Goal: Find specific page/section: Find specific page/section

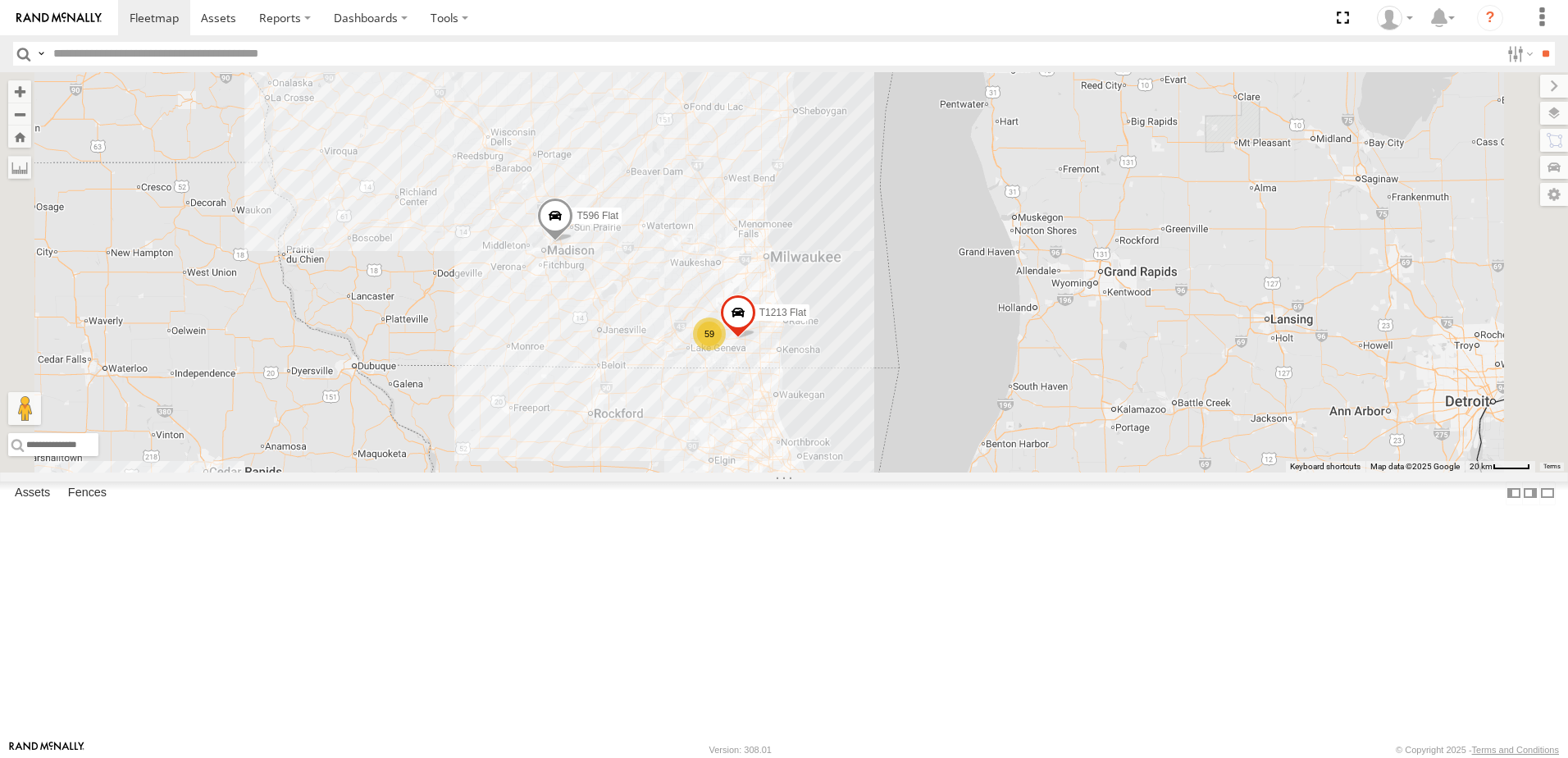
drag, startPoint x: 942, startPoint y: 320, endPoint x: 843, endPoint y: 721, distance: 413.0
click at [843, 473] on div "T596 Flat T110 Flat 53 50 59 14 12 2 T1203 Flat 10 2 T1213 Flat T1218 Flat T103…" at bounding box center [784, 272] width 1568 height 401
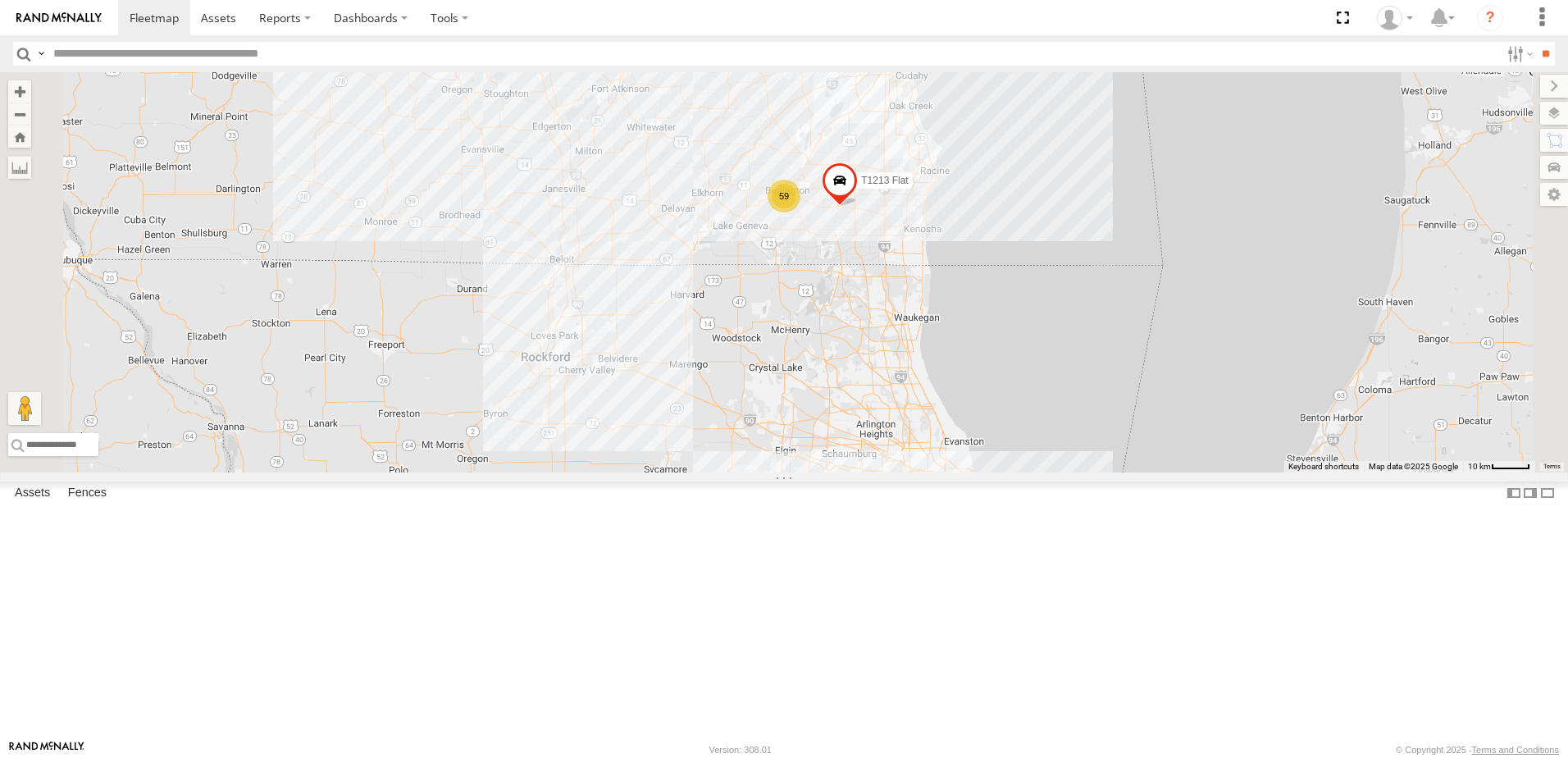
drag, startPoint x: 1000, startPoint y: 437, endPoint x: 1001, endPoint y: 509, distance: 72.0
click at [1001, 473] on div "T596 Flat T110 Flat T1203 Flat T1213 Flat T1218 Flat T1032 Stretch Flat T314 Fl…" at bounding box center [784, 272] width 1568 height 401
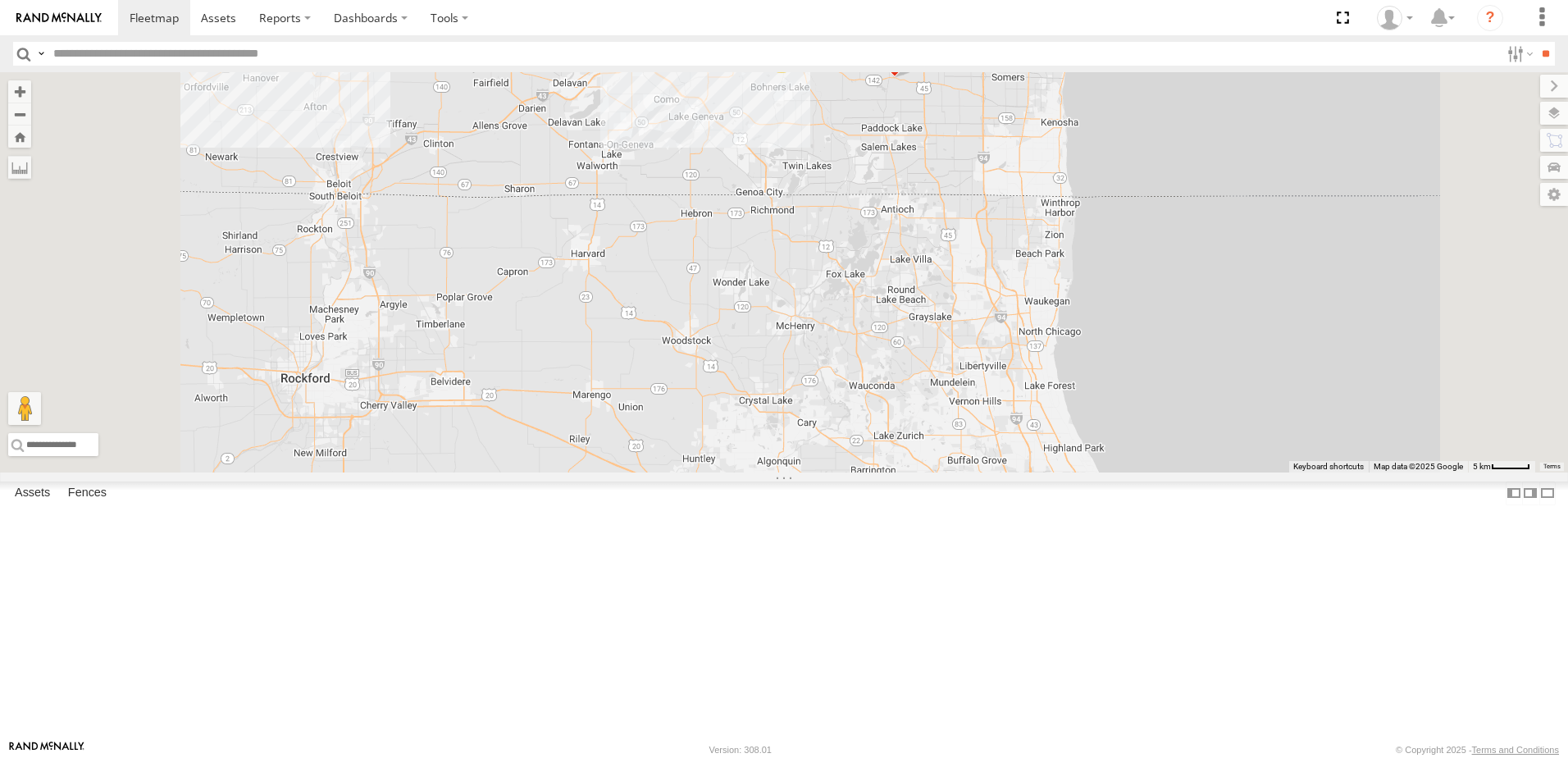
drag, startPoint x: 961, startPoint y: 507, endPoint x: 964, endPoint y: 536, distance: 29.2
click at [964, 473] on div "T596 Flat T110 Flat T1203 Flat T1213 Flat T1218 Flat T1032 Stretch Flat T314 Fl…" at bounding box center [784, 272] width 1568 height 401
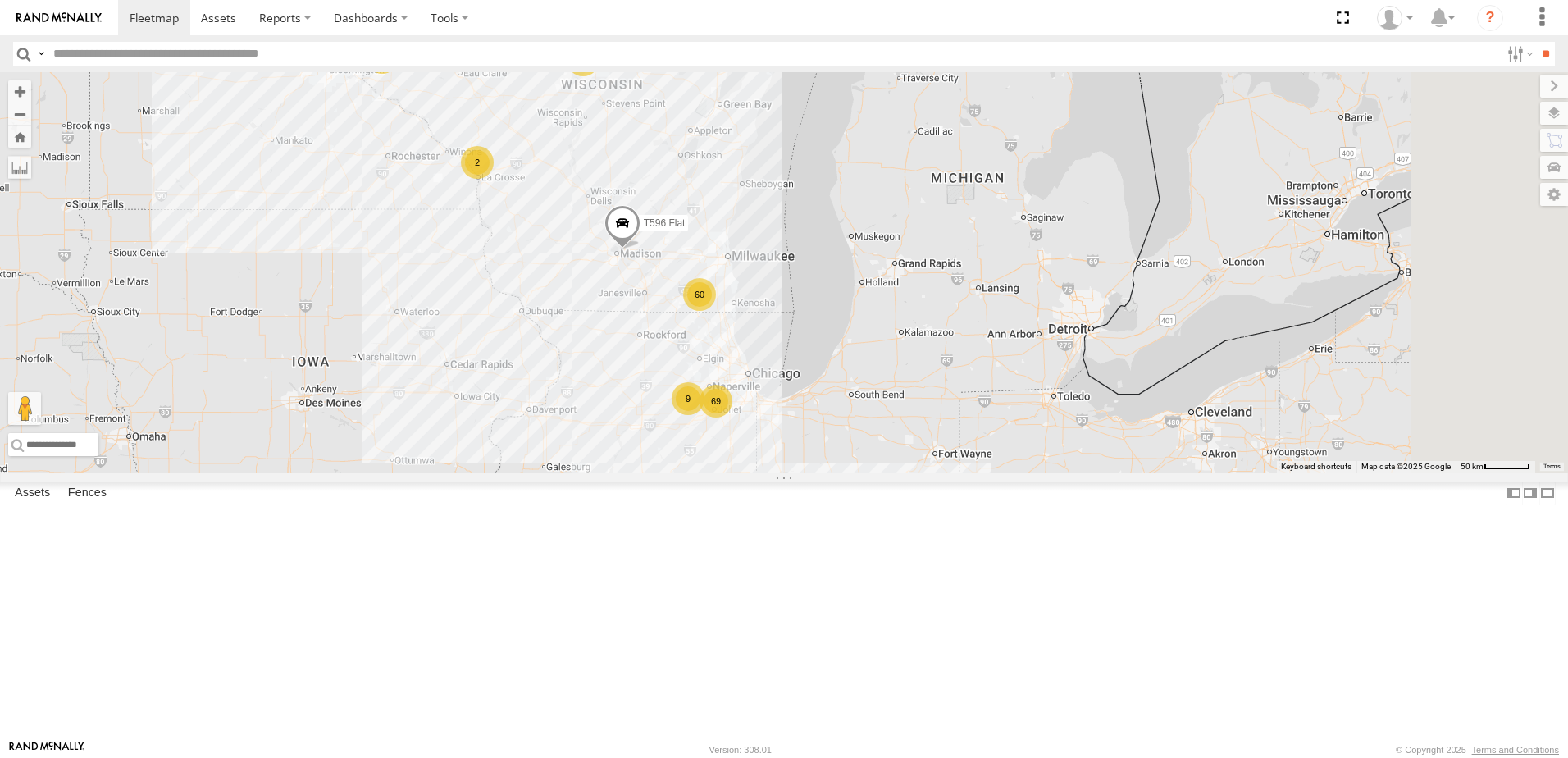
drag, startPoint x: 991, startPoint y: 636, endPoint x: 906, endPoint y: 610, distance: 88.9
click at [911, 473] on div "T596 Flat T110 Flat T1203 Flat T1032 Stretch Flat 54 92 69 60 2 9 T1190 Pole Br…" at bounding box center [784, 272] width 1568 height 401
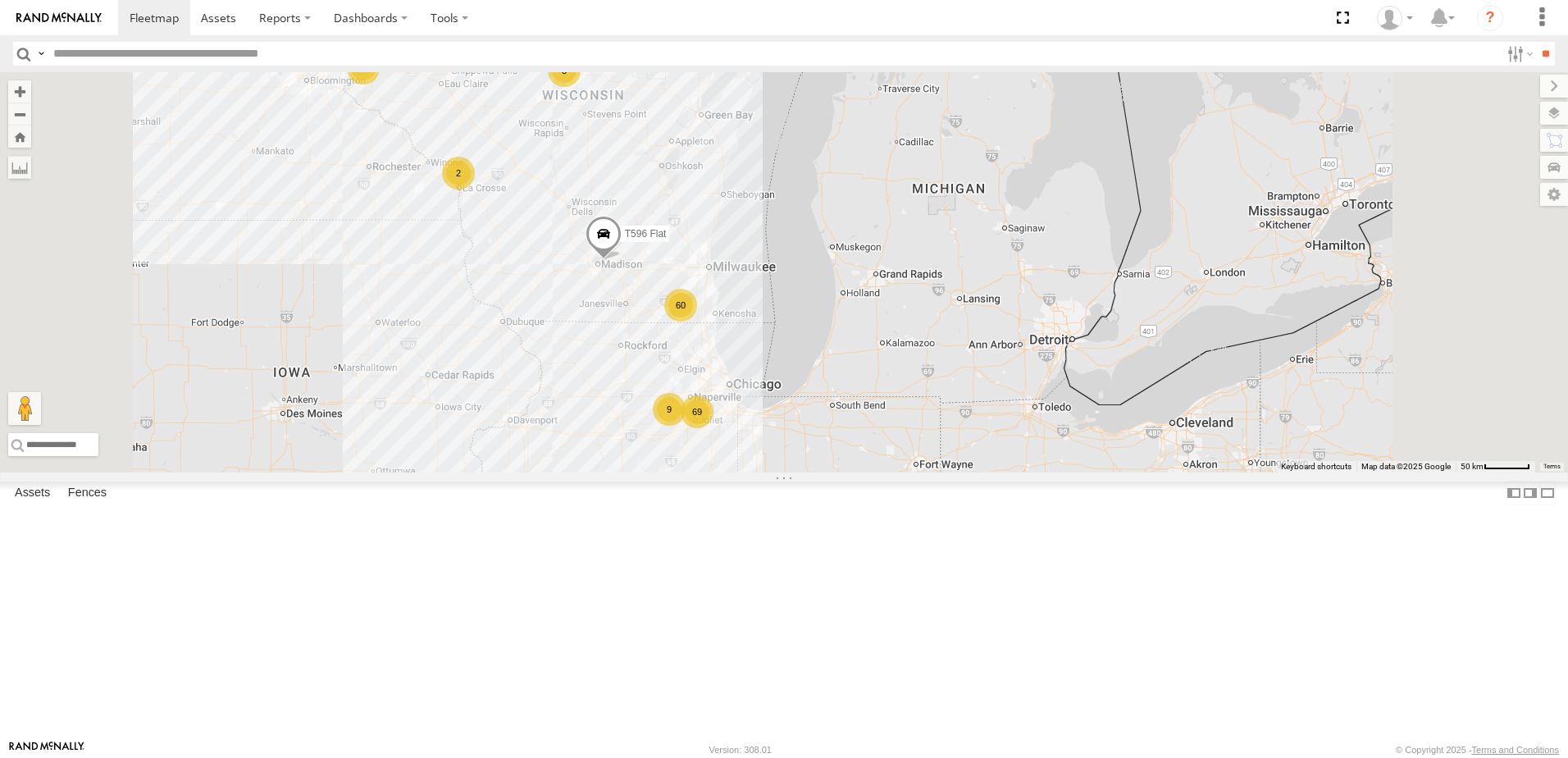
drag, startPoint x: 962, startPoint y: 606, endPoint x: 879, endPoint y: 590, distance: 84.5
click at [879, 473] on div "T596 Flat T110 Flat T1190 Pole Brace T885 Flat 54 92 69 60 2 9 10 2 3" at bounding box center [784, 272] width 1568 height 401
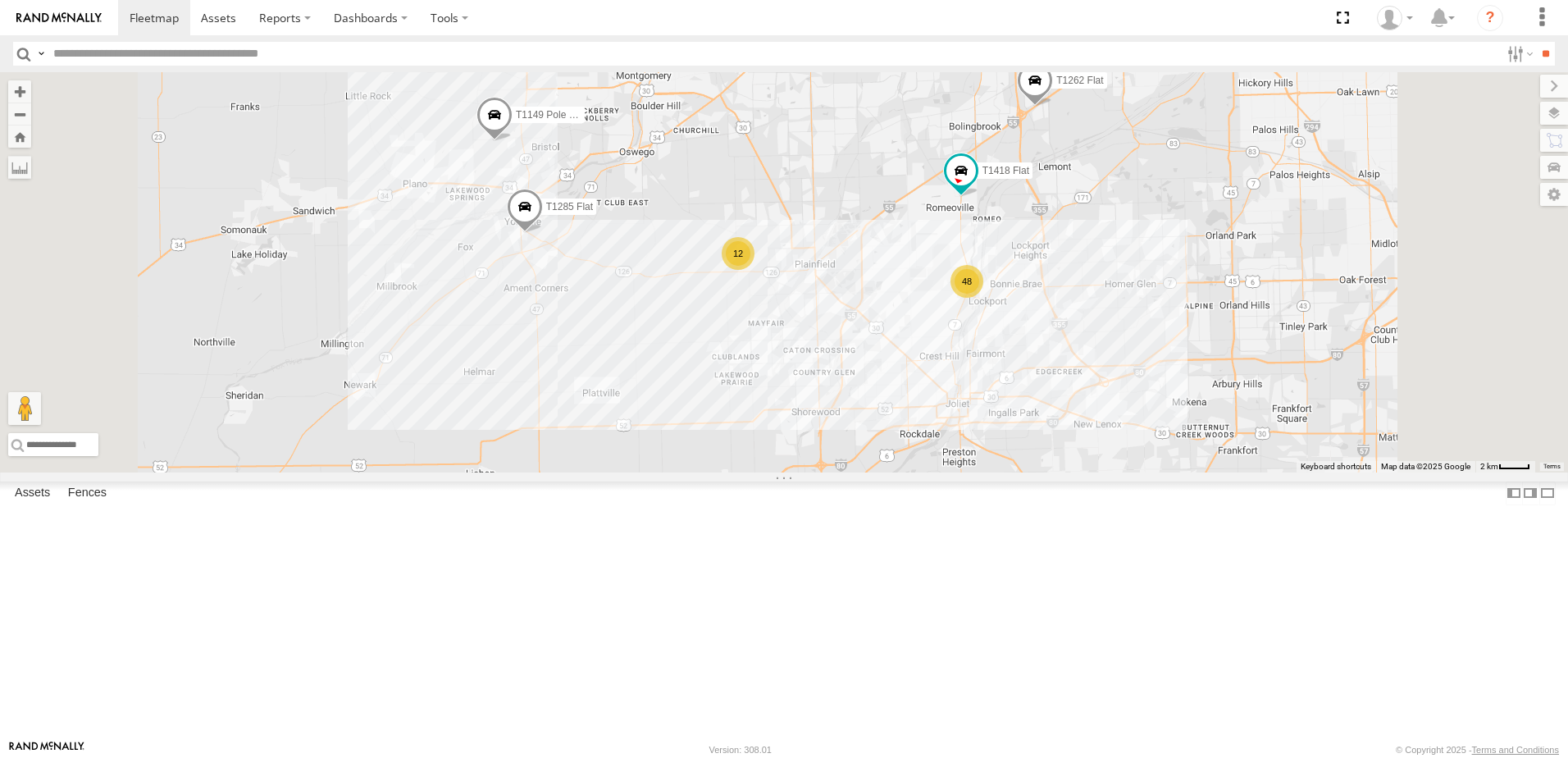
drag, startPoint x: 743, startPoint y: 389, endPoint x: 782, endPoint y: 592, distance: 206.7
click at [782, 473] on div "T596 Flat T110 Flat T1190 Pole Brace T885 Flat T1213 Flat T1262 Flat T1418 Flat…" at bounding box center [784, 272] width 1568 height 401
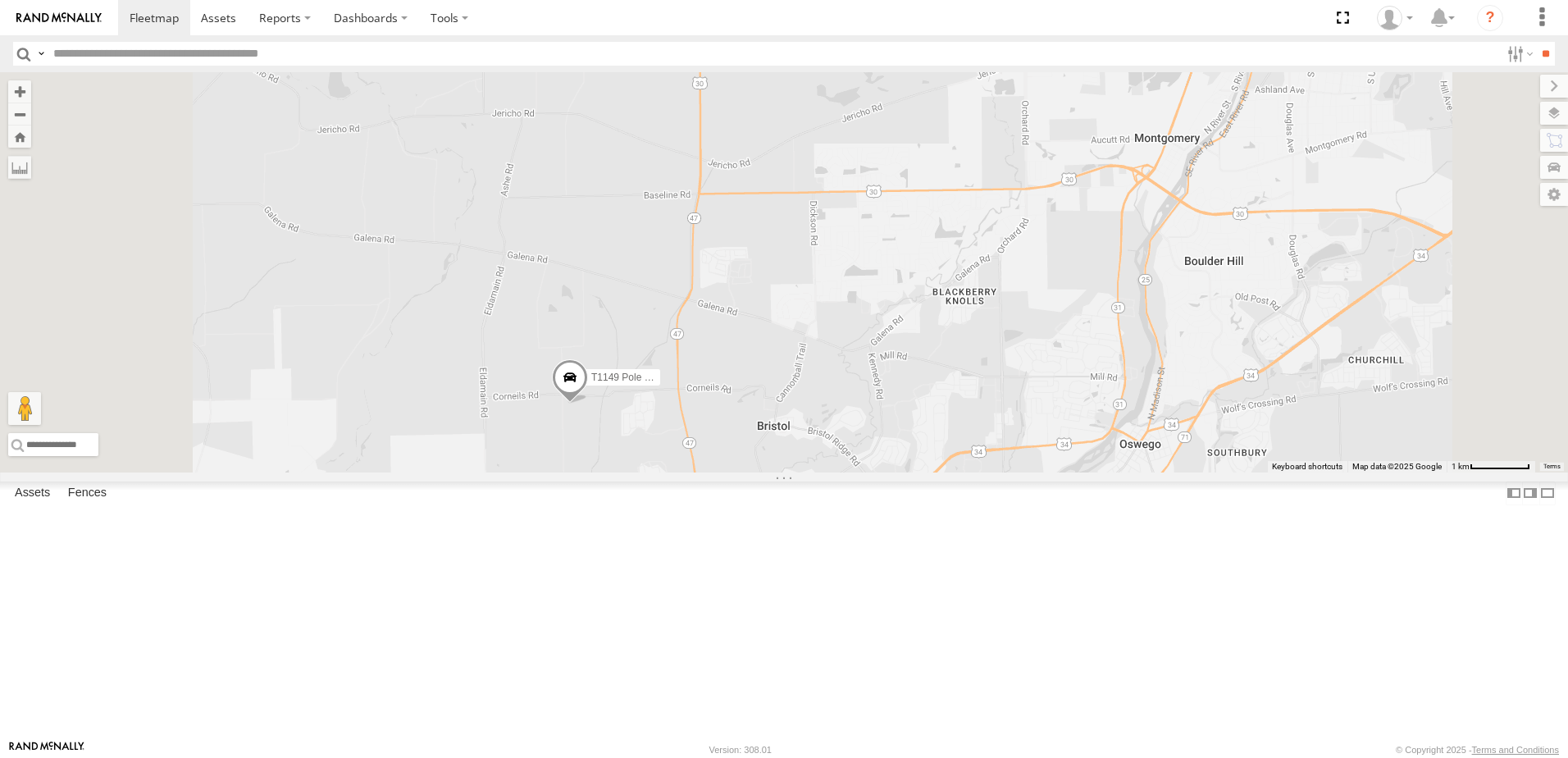
drag, startPoint x: 678, startPoint y: 344, endPoint x: 766, endPoint y: 683, distance: 350.2
click at [766, 473] on div "T596 Flat T110 Flat T1190 Pole Brace T885 Flat T1213 Flat T1262 Flat T1418 Flat…" at bounding box center [784, 272] width 1568 height 401
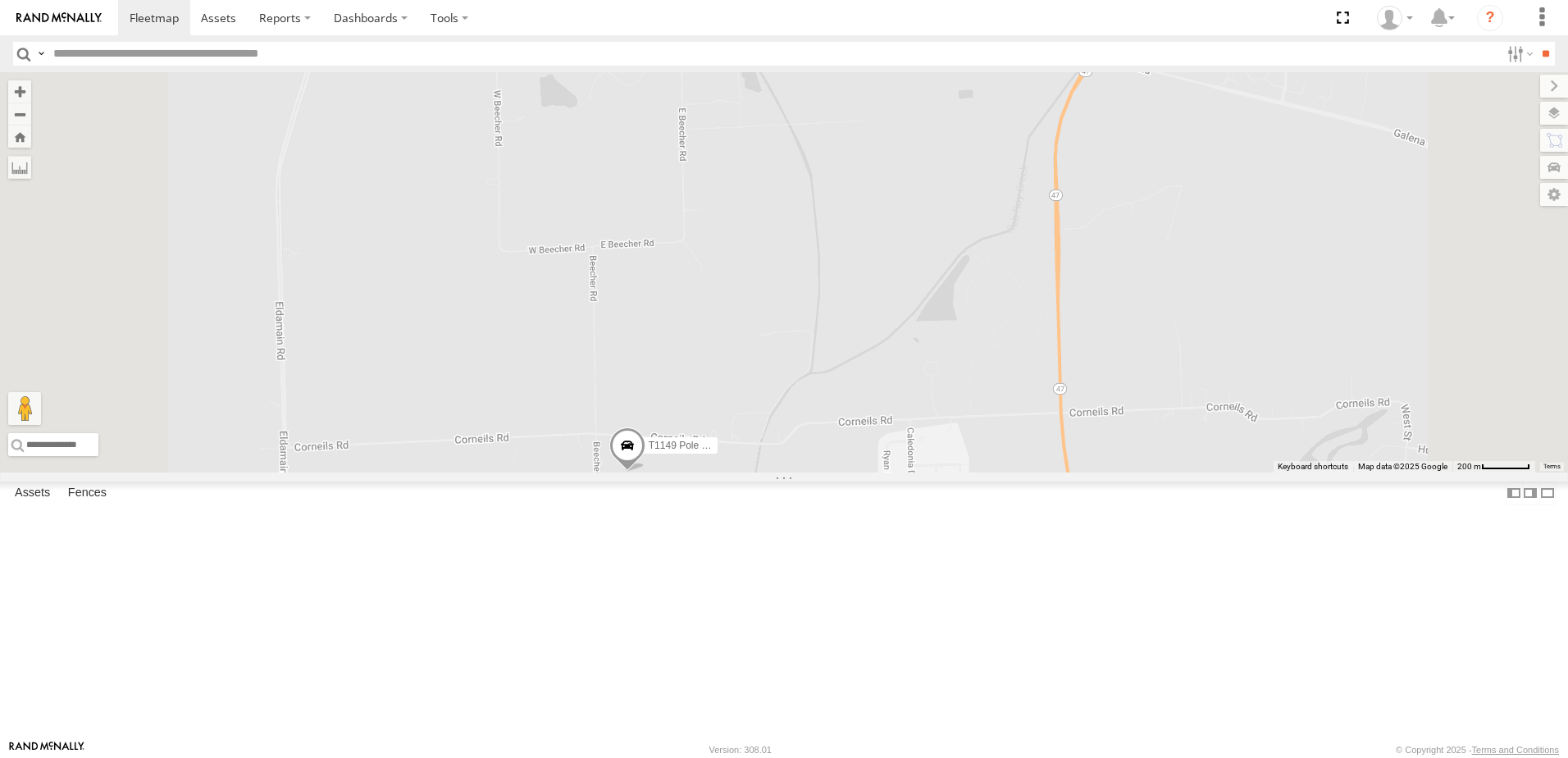
drag, startPoint x: 868, startPoint y: 728, endPoint x: 871, endPoint y: 626, distance: 102.0
click at [871, 473] on div "T596 Flat T110 Flat T1190 Pole Brace T885 Flat T1213 Flat T1262 Flat T1418 Flat…" at bounding box center [784, 272] width 1568 height 401
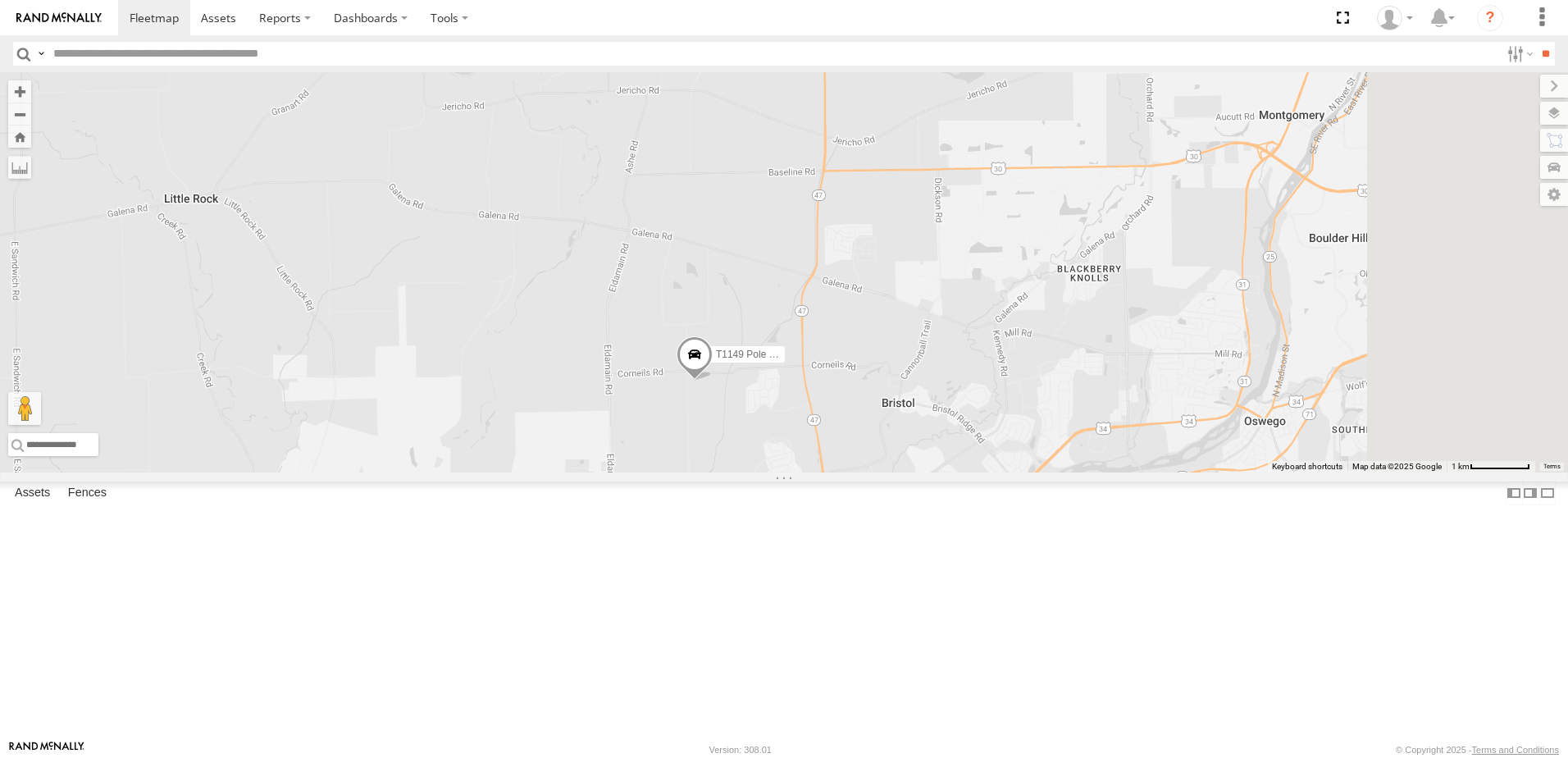
drag, startPoint x: 1034, startPoint y: 618, endPoint x: 891, endPoint y: 517, distance: 175.1
click at [905, 473] on div "T596 Flat T110 Flat T1190 Pole Brace T885 Flat T1213 Flat T1262 Flat T1418 Flat…" at bounding box center [784, 272] width 1568 height 401
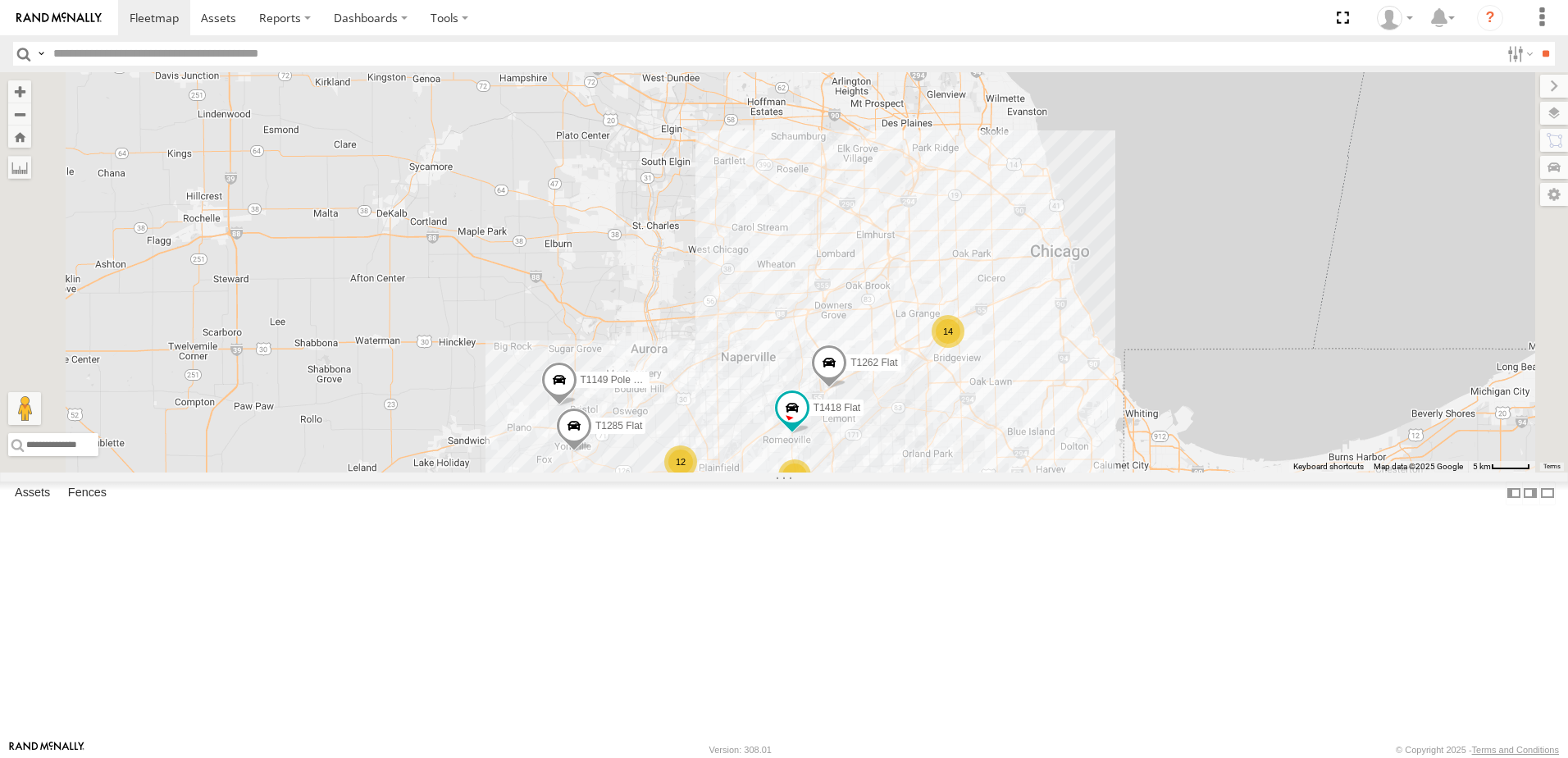
drag, startPoint x: 890, startPoint y: 657, endPoint x: 677, endPoint y: 617, distance: 216.7
click at [812, 473] on div "T596 Flat T110 Flat T1190 Pole Brace T885 Flat T1213 Flat T1262 Flat T1418 Flat…" at bounding box center [784, 272] width 1568 height 401
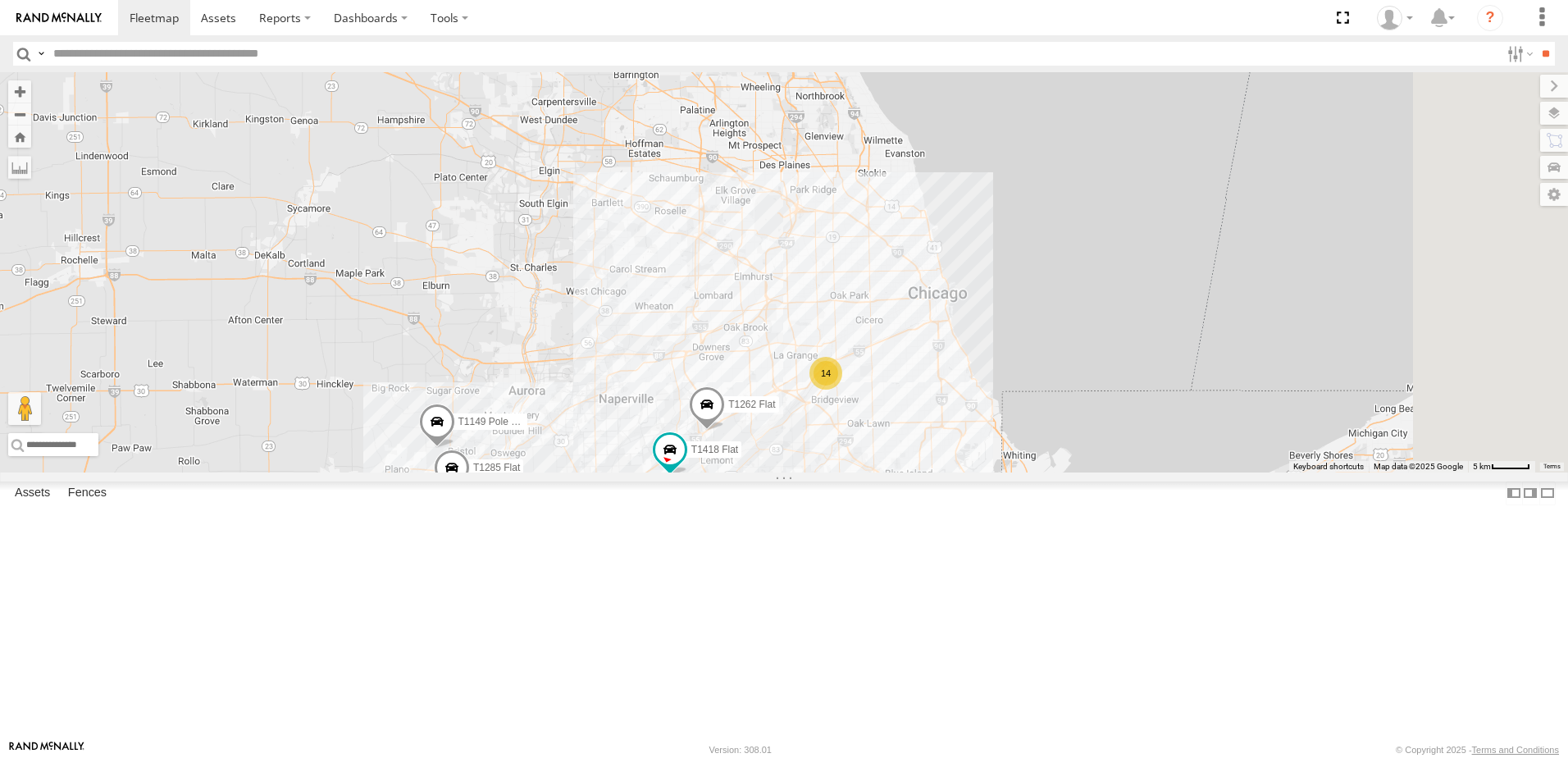
drag, startPoint x: 1060, startPoint y: 593, endPoint x: 1020, endPoint y: 620, distance: 48.3
click at [1020, 473] on div "T596 Flat T110 Flat T1190 Pole Brace T885 Flat T1213 Flat T1262 Flat T1418 Flat…" at bounding box center [784, 272] width 1568 height 401
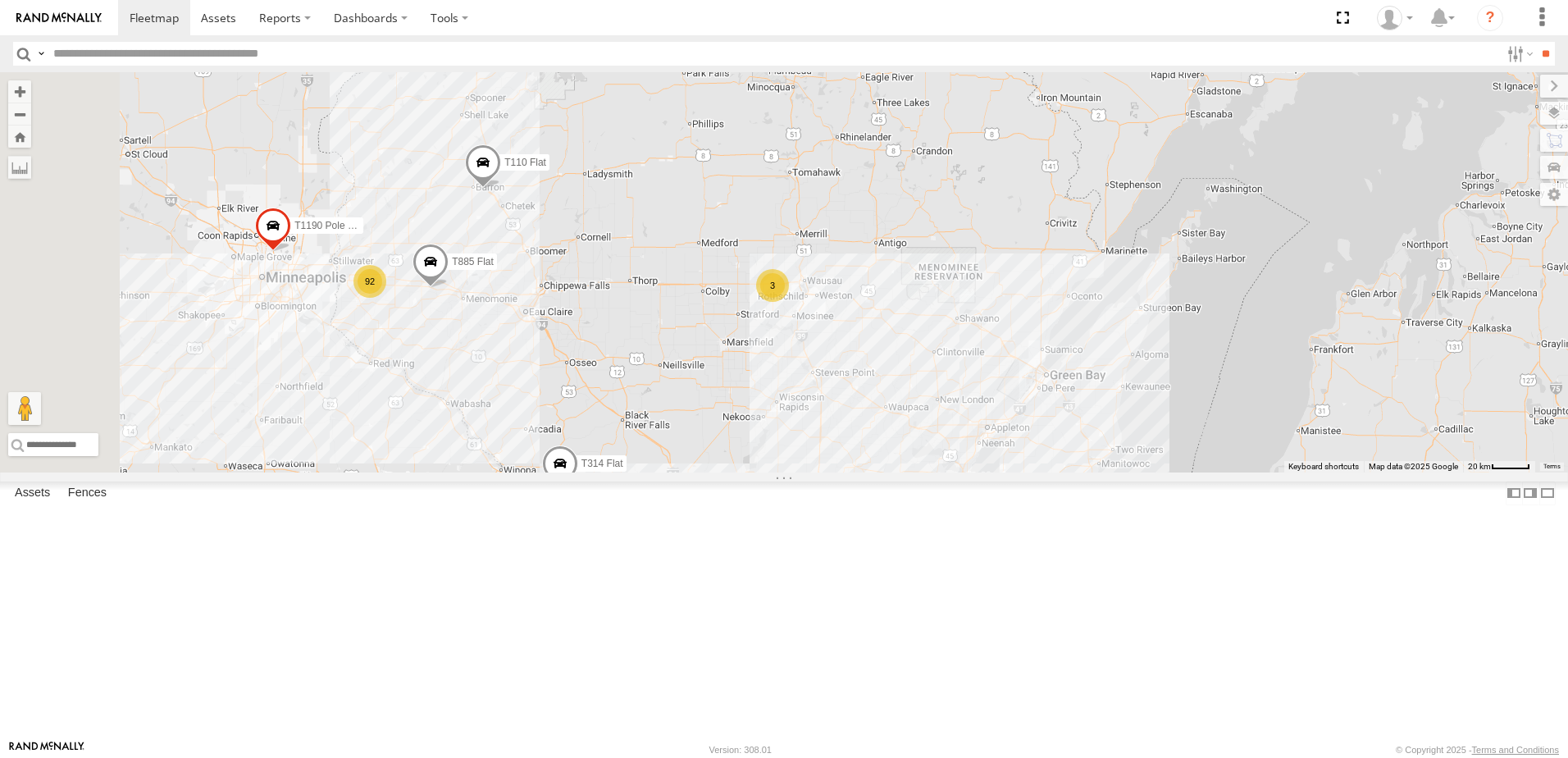
drag, startPoint x: 472, startPoint y: 413, endPoint x: 618, endPoint y: 604, distance: 240.4
click at [613, 473] on div "T1190 Pole Brace T596 Flat T110 Flat T885 Flat 92 59 T314 Flat T1290 Flat T1213…" at bounding box center [784, 272] width 1568 height 401
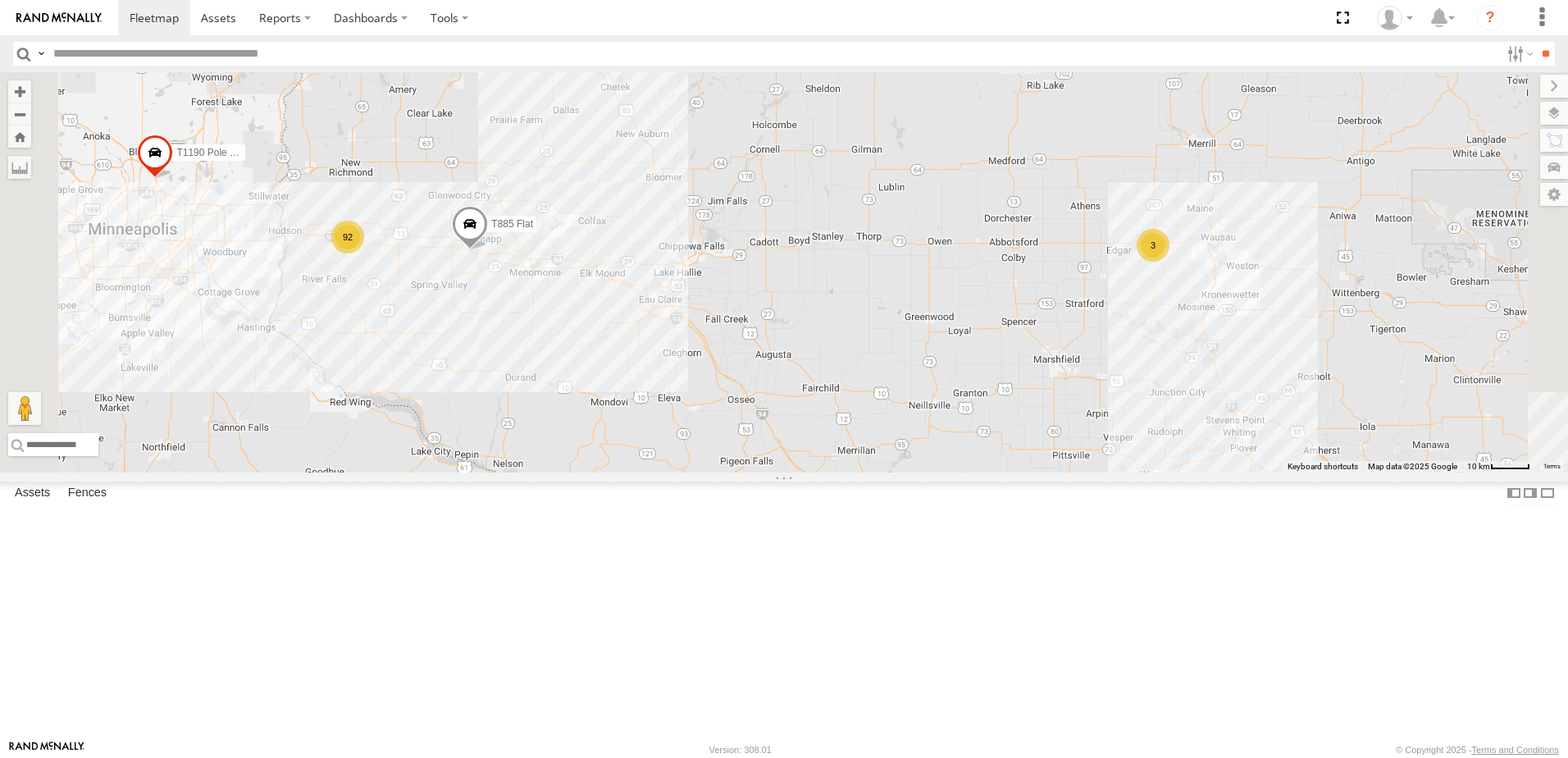
drag, startPoint x: 527, startPoint y: 452, endPoint x: 630, endPoint y: 576, distance: 161.2
click at [627, 473] on div "T1190 Pole Brace T596 Flat T110 Flat T885 Flat T314 Flat T1290 Flat T1213 Flat …" at bounding box center [784, 272] width 1568 height 401
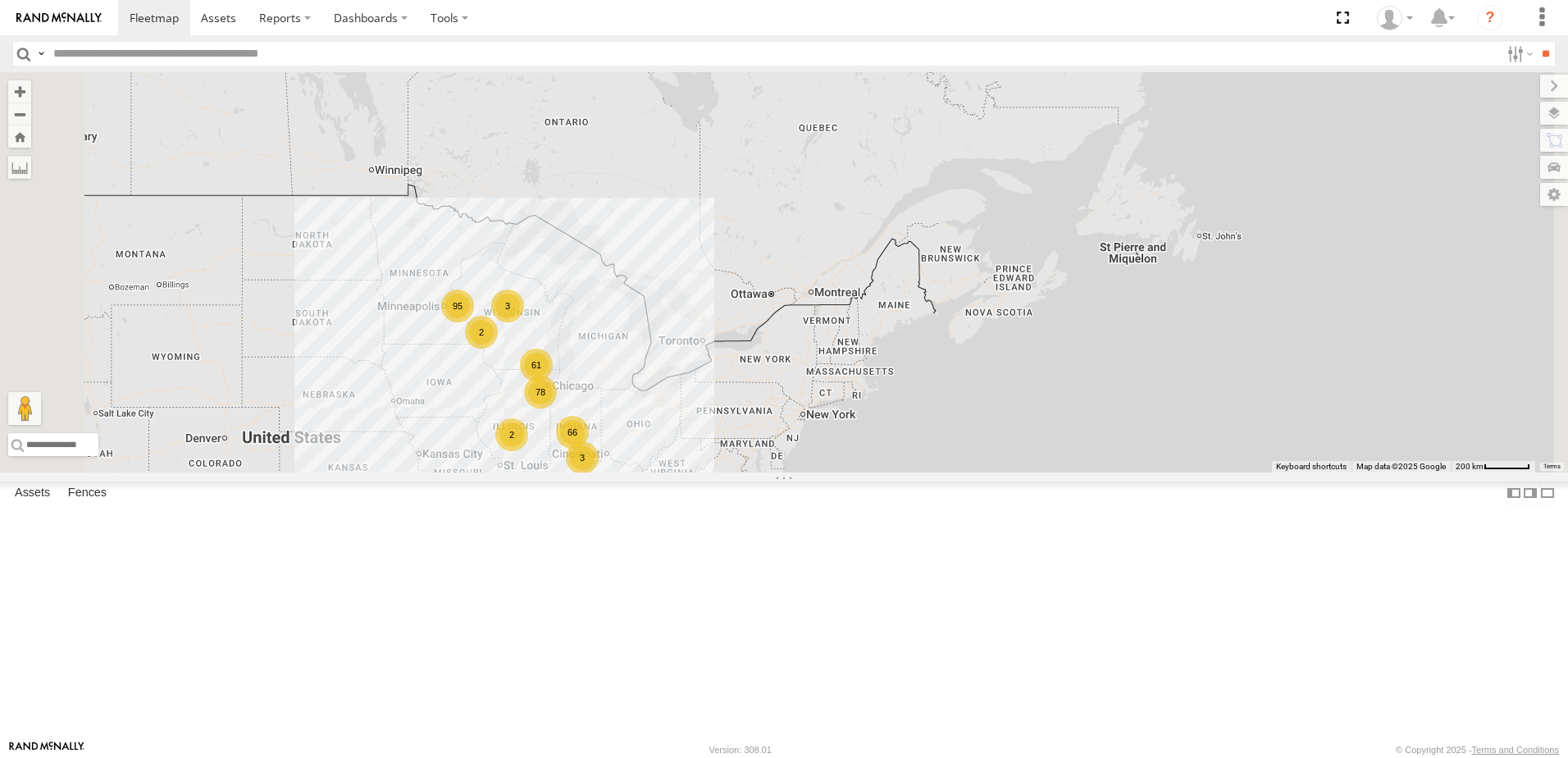
drag, startPoint x: 869, startPoint y: 730, endPoint x: 798, endPoint y: 535, distance: 207.5
click at [807, 473] on div "66 95 78 61 2 2 3 3" at bounding box center [784, 272] width 1568 height 401
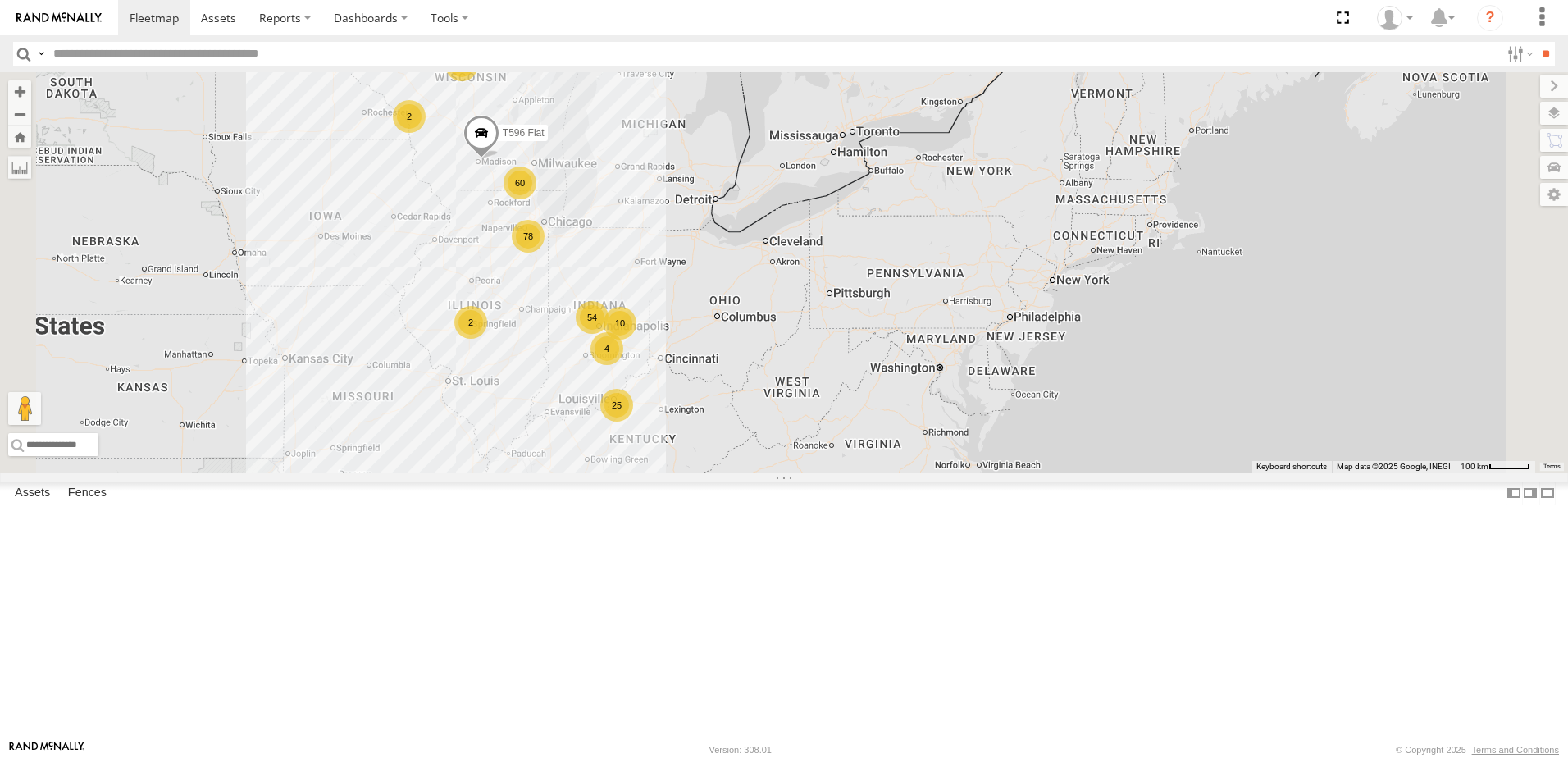
drag, startPoint x: 720, startPoint y: 568, endPoint x: 732, endPoint y: 647, distance: 79.9
click at [732, 473] on div "54 25 78 60 2 4 10 2 T596 Flat 3 T885 Flat" at bounding box center [784, 272] width 1568 height 401
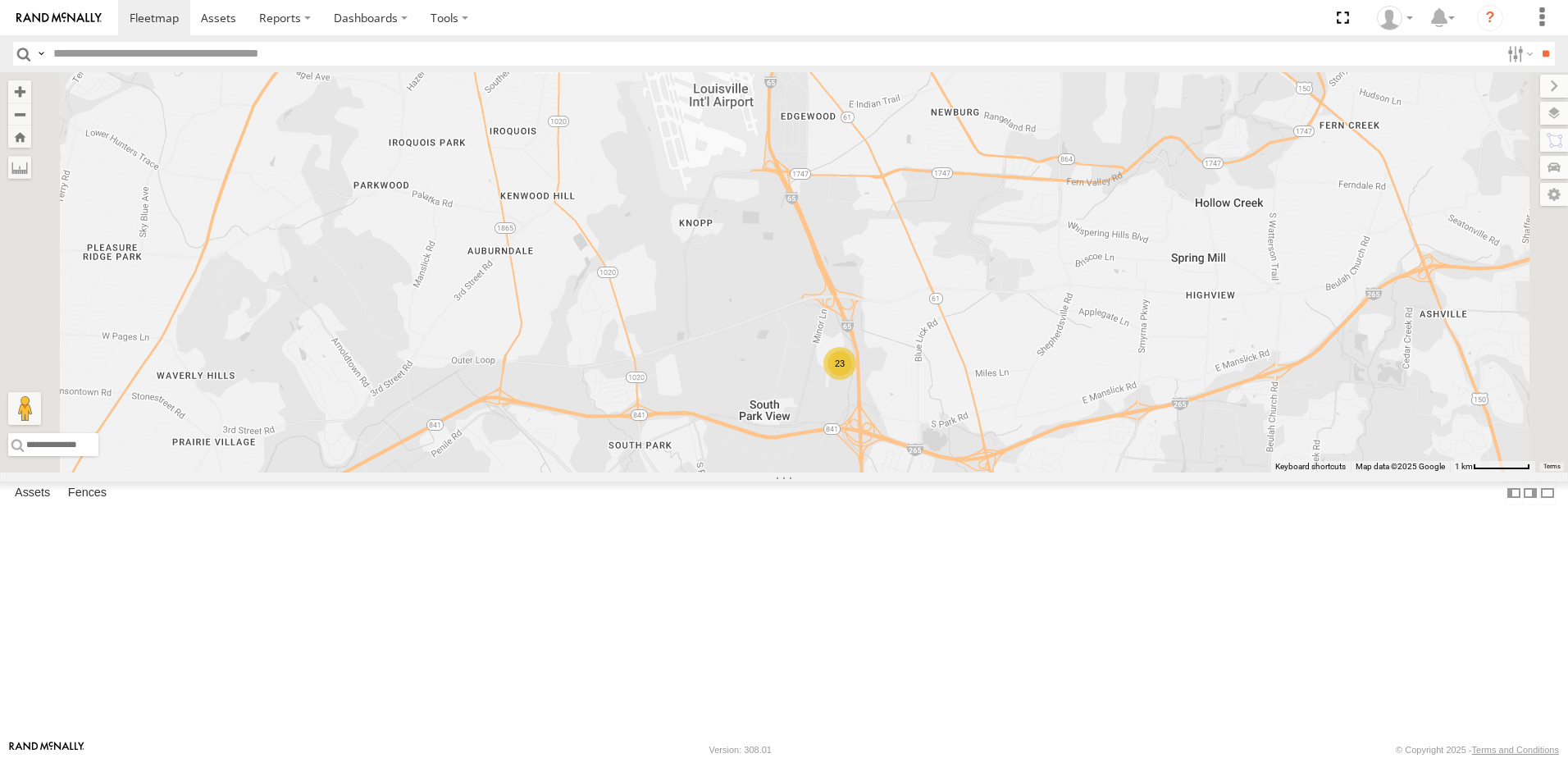
drag, startPoint x: 1020, startPoint y: 372, endPoint x: 1033, endPoint y: 571, distance: 199.4
click at [1032, 473] on div "T596 Flat T1190 Pole Brace T110 Flat T1183 Flat T1145 Flat T1032 Stretch Flat T…" at bounding box center [784, 272] width 1568 height 401
